Goal: Information Seeking & Learning: Learn about a topic

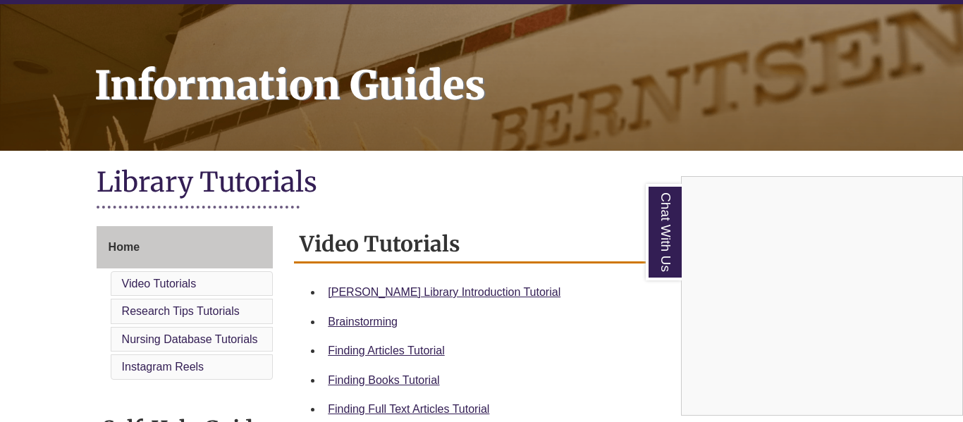
scroll to position [175, 0]
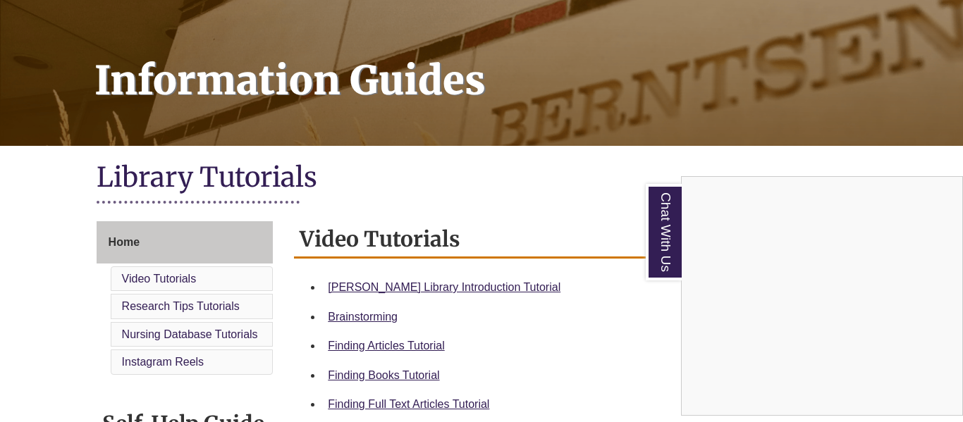
click at [446, 290] on div "Chat With Us" at bounding box center [481, 211] width 963 height 422
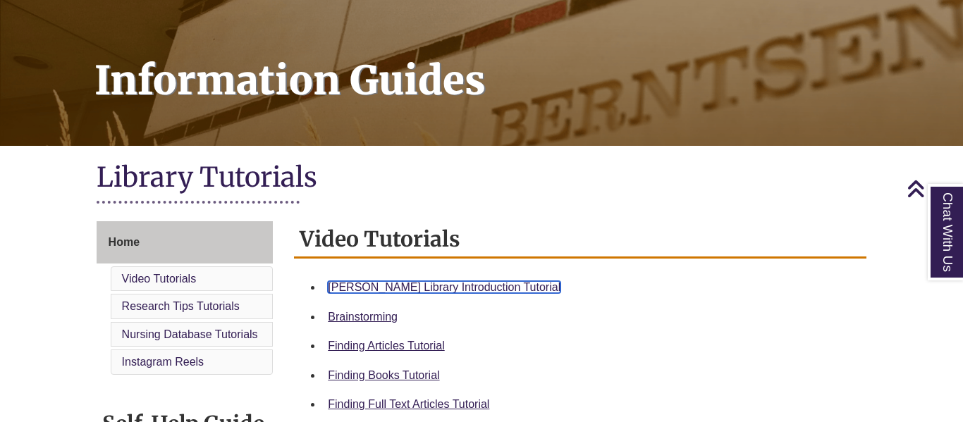
click at [429, 286] on link "Berntsen Library Introduction Tutorial" at bounding box center [444, 287] width 233 height 12
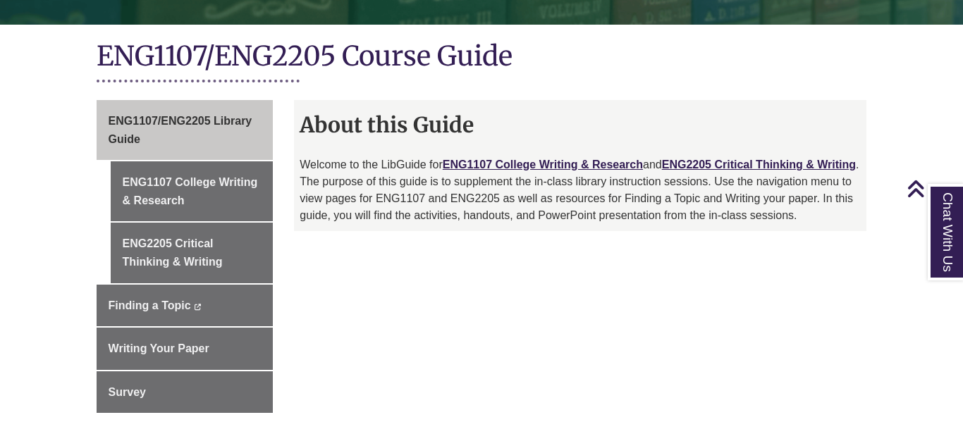
scroll to position [319, 0]
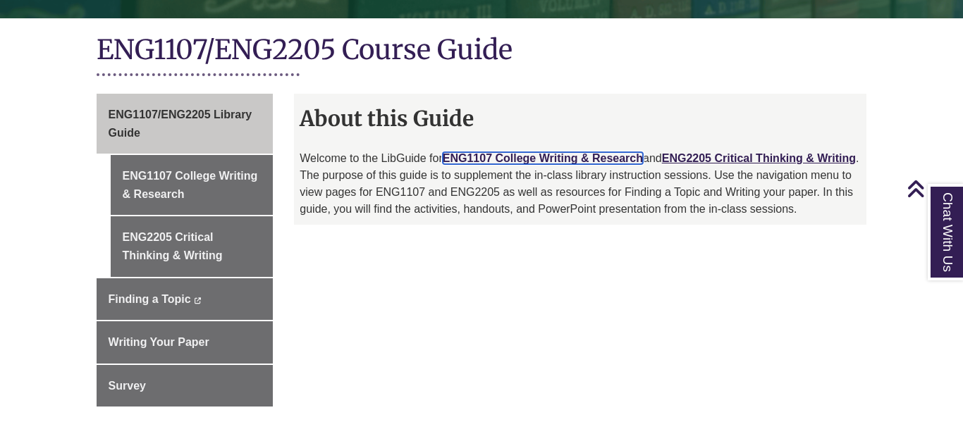
click at [522, 152] on link "ENG1107 College Writing & Research" at bounding box center [543, 158] width 200 height 12
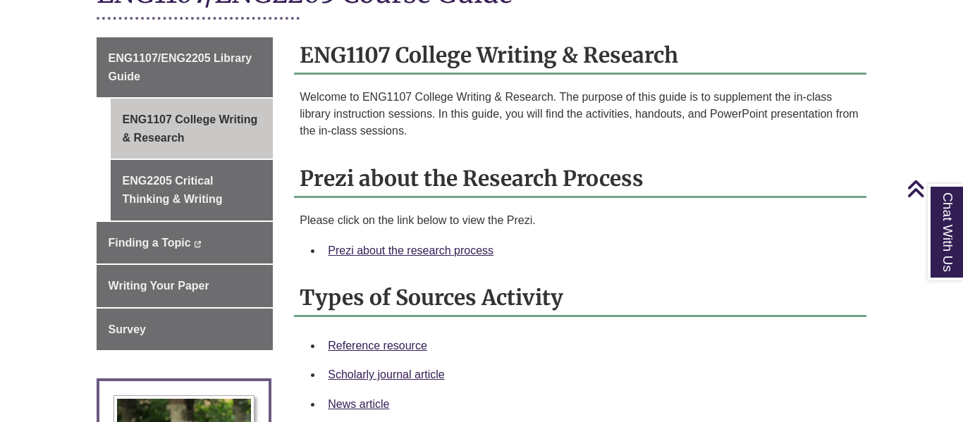
scroll to position [379, 0]
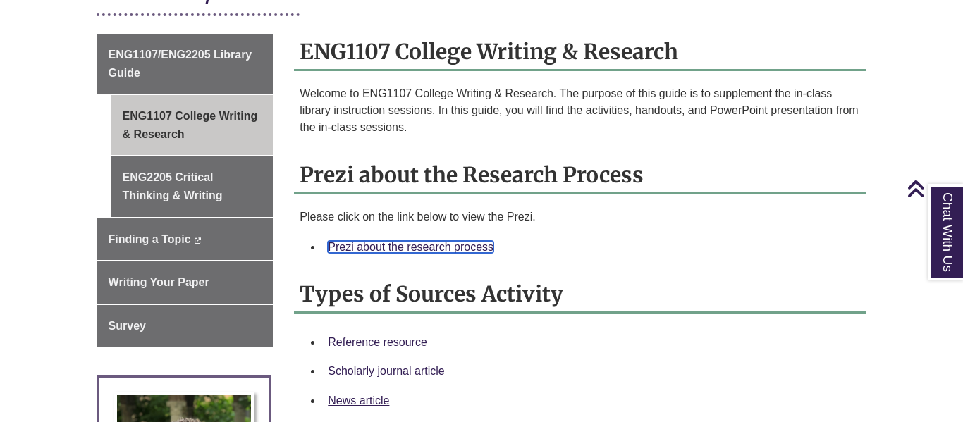
click at [437, 241] on link "Prezi about the research process" at bounding box center [411, 247] width 166 height 12
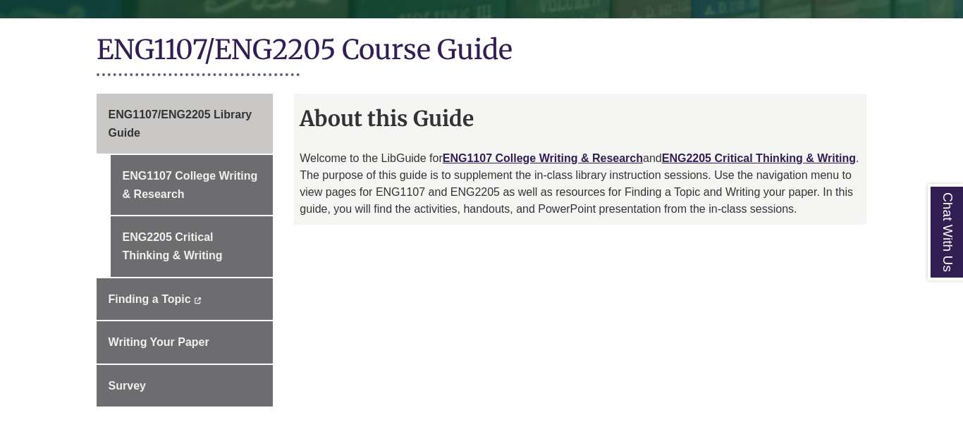
scroll to position [319, 0]
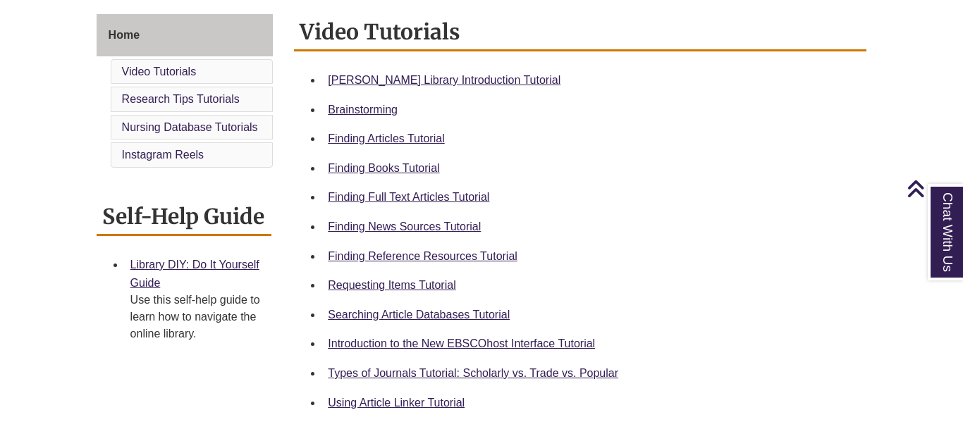
scroll to position [386, 0]
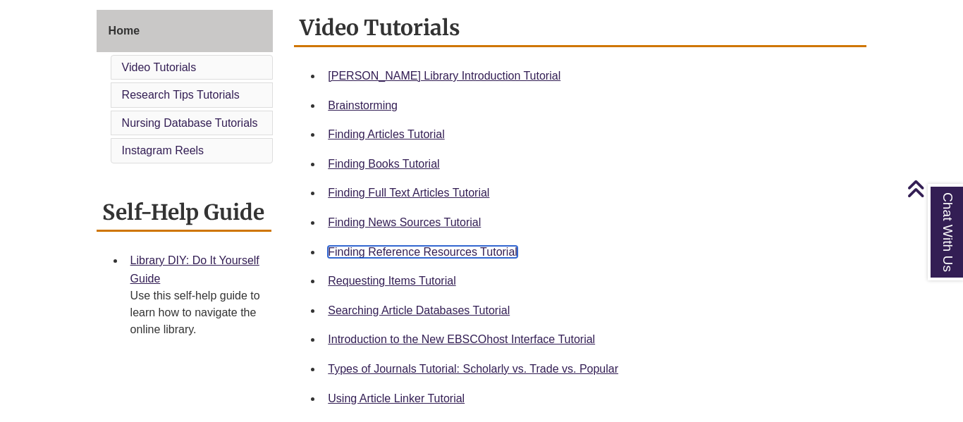
click at [486, 251] on link "Finding Reference Resources Tutorial" at bounding box center [423, 252] width 190 height 12
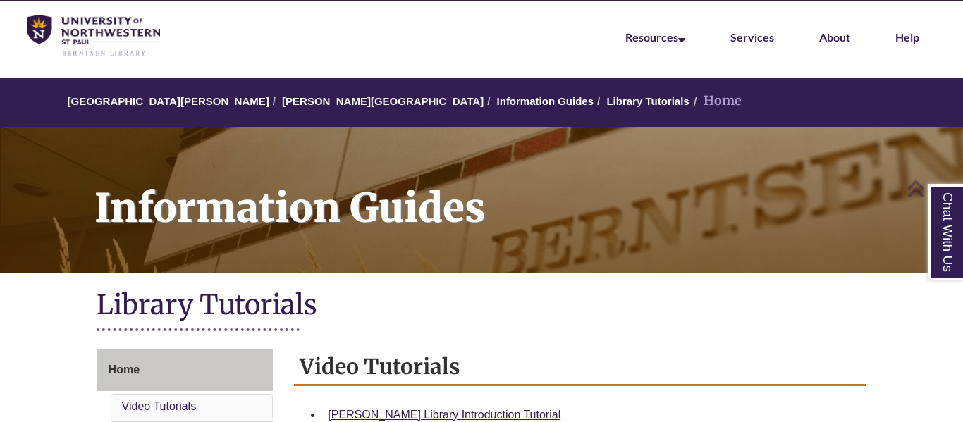
scroll to position [44, 0]
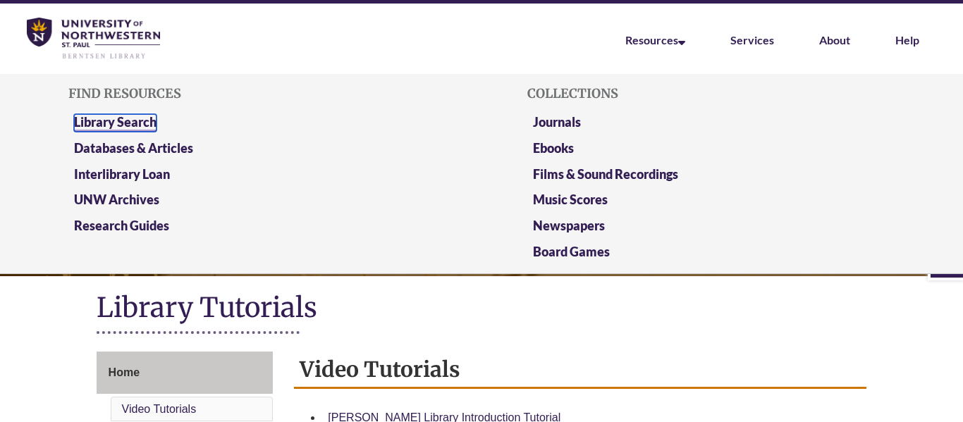
click at [133, 122] on link "Library Search" at bounding box center [115, 123] width 82 height 18
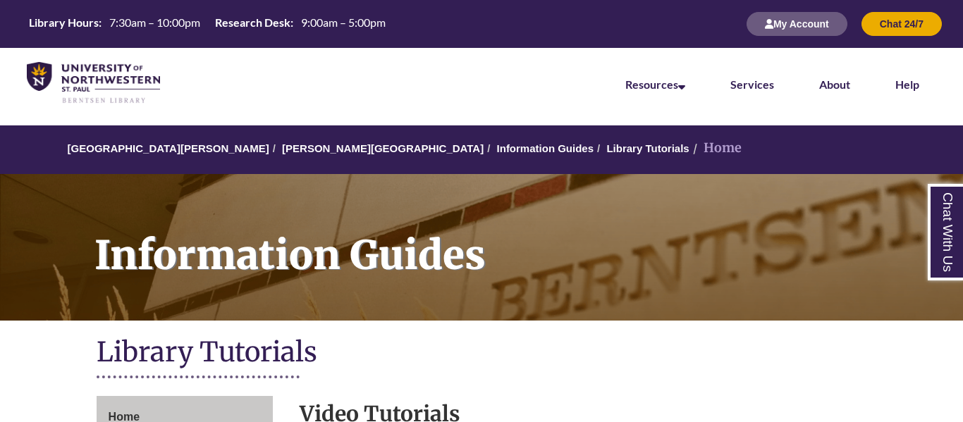
scroll to position [44, 0]
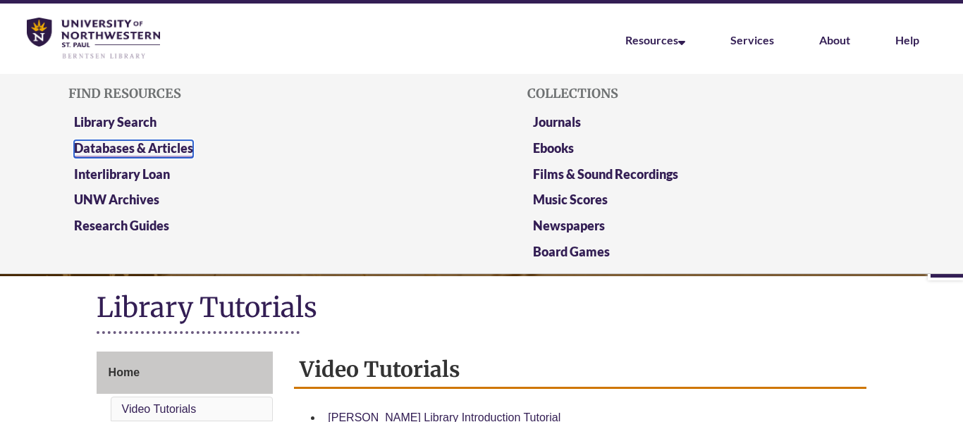
click at [180, 153] on link "Databases & Articles" at bounding box center [133, 149] width 119 height 18
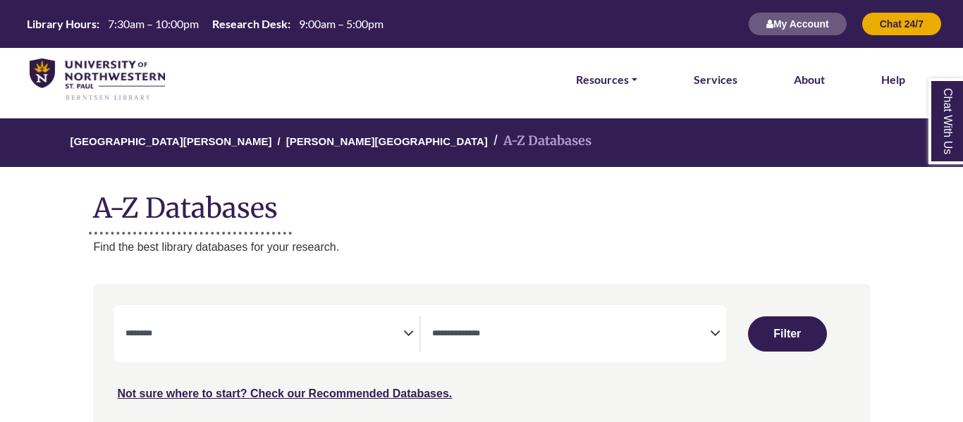
select select "Database Subject Filter"
select select "Database Types Filter"
select select "Database Subject Filter"
select select "Database Types Filter"
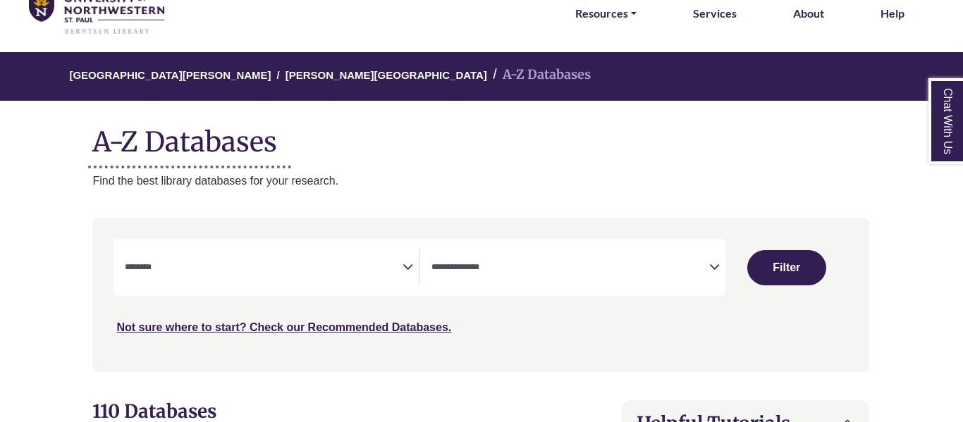
scroll to position [69, 1]
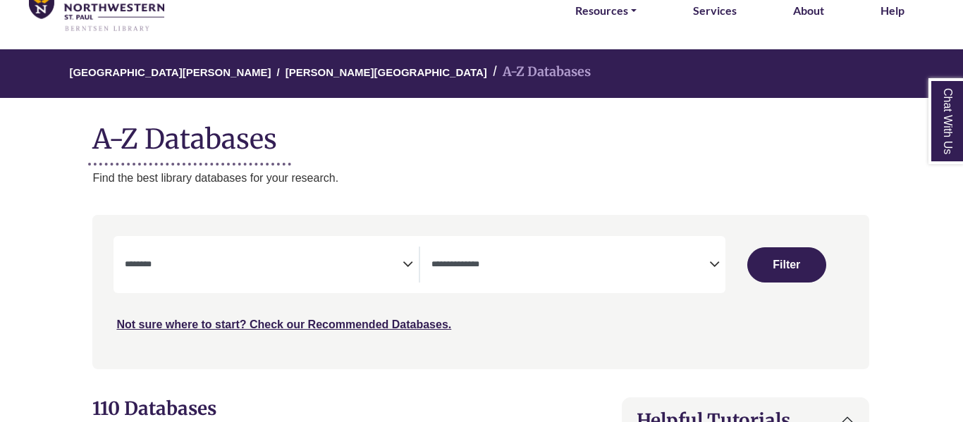
click at [250, 271] on textarea "Search" at bounding box center [264, 265] width 278 height 11
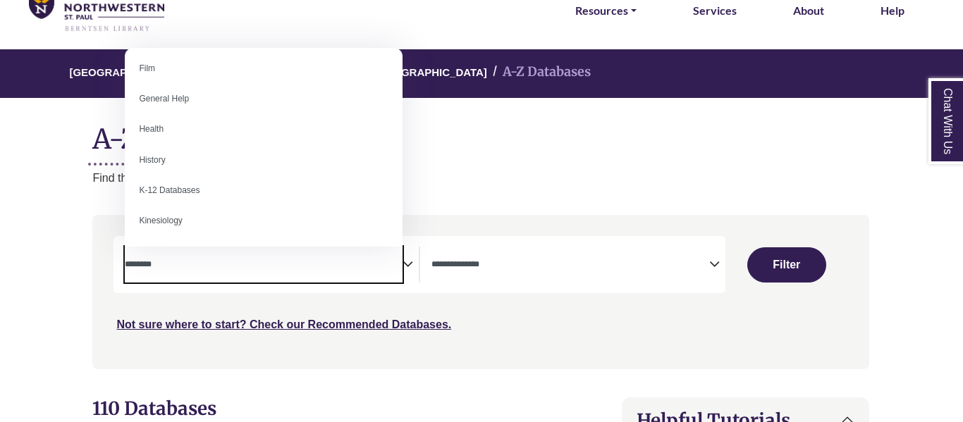
scroll to position [590, 0]
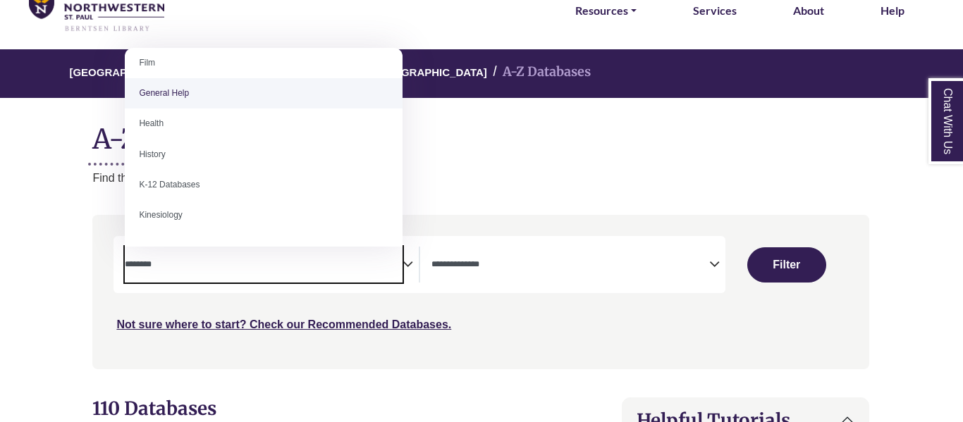
select select "*****"
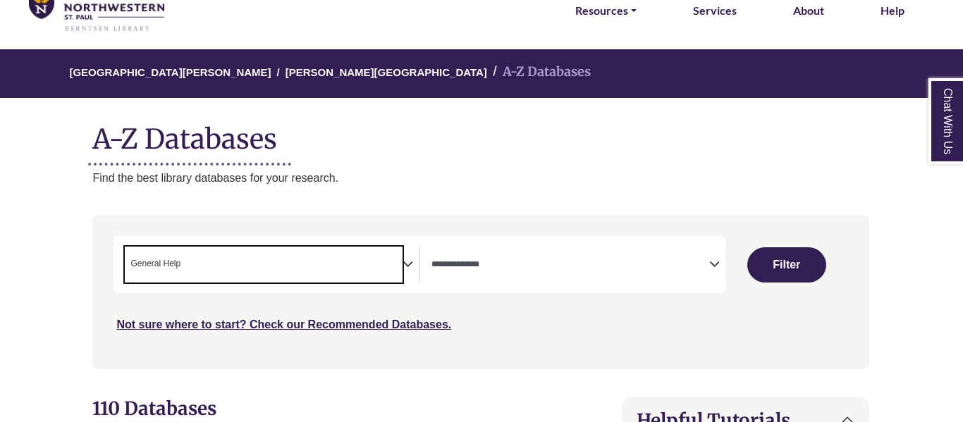
click at [542, 278] on span "Search filters" at bounding box center [570, 265] width 278 height 36
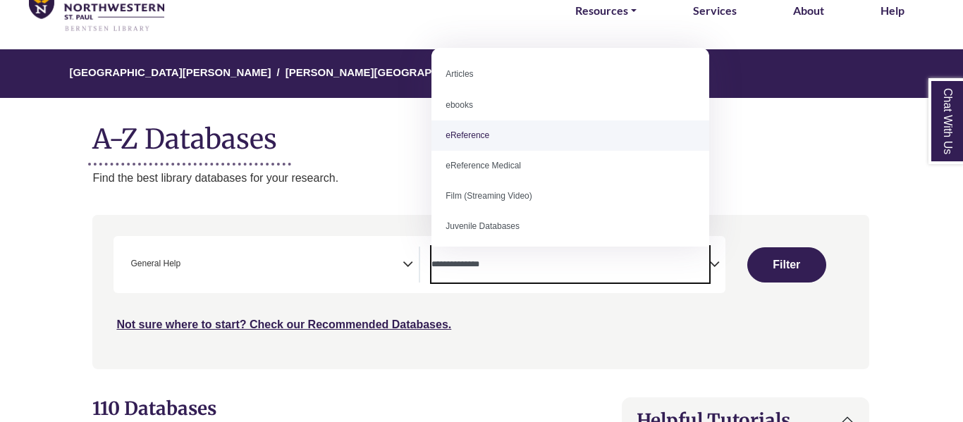
select select "*****"
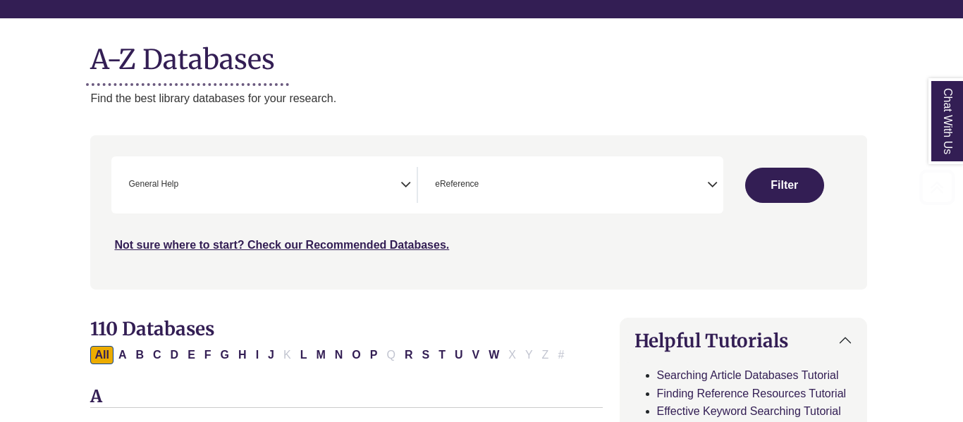
scroll to position [173, 3]
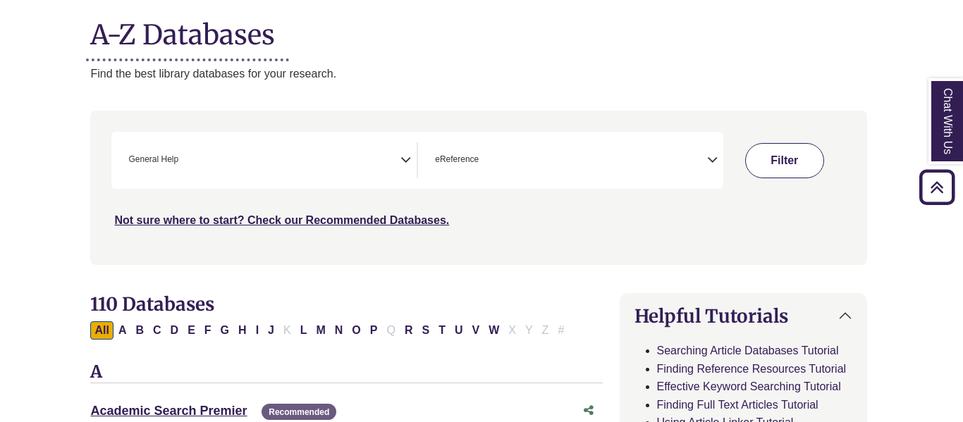
click at [768, 161] on button "Filter" at bounding box center [784, 160] width 79 height 35
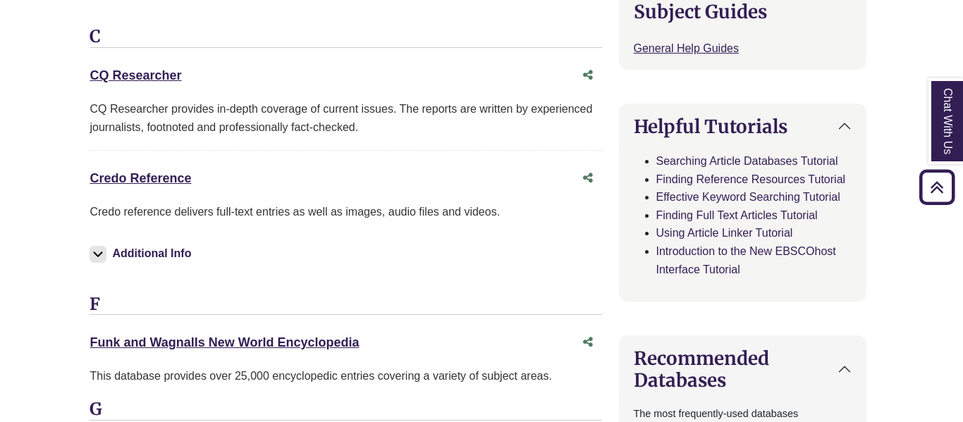
scroll to position [639, 4]
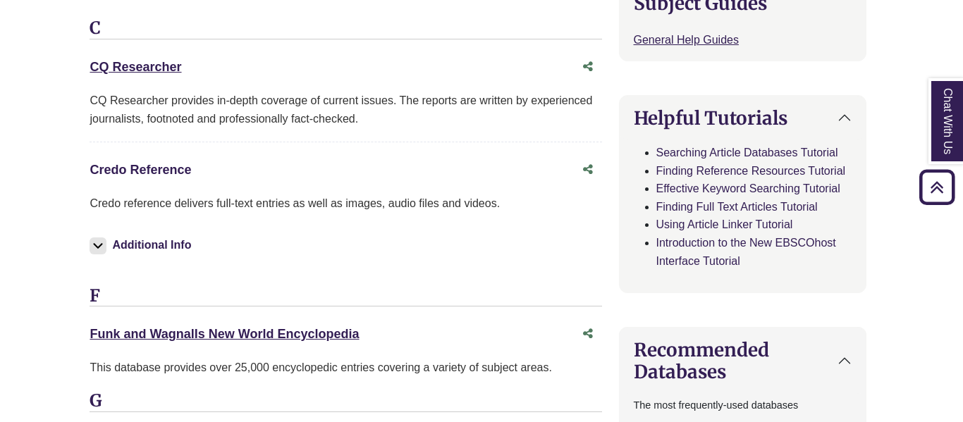
click at [157, 169] on link "Credo Reference This link opens in a new window" at bounding box center [141, 170] width 102 height 14
